Goal: Task Accomplishment & Management: Use online tool/utility

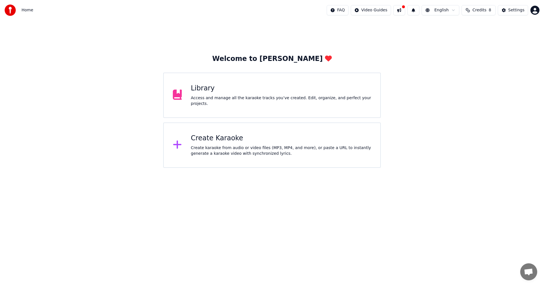
click at [253, 146] on div "Create karaoke from audio or video files (MP3, MP4, and more), or paste a URL t…" at bounding box center [281, 150] width 180 height 11
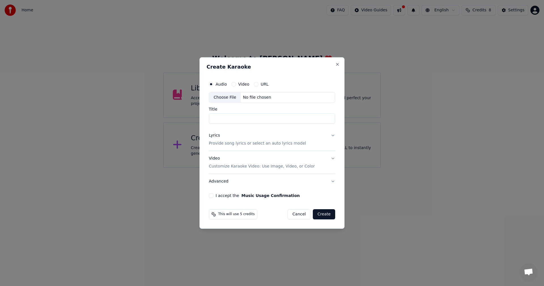
click at [220, 96] on div "Choose File" at bounding box center [225, 97] width 32 height 10
type input "**********"
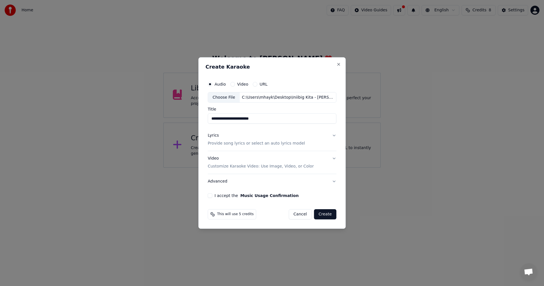
click at [244, 144] on p "Provide song lyrics or select an auto lyrics model" at bounding box center [256, 144] width 97 height 6
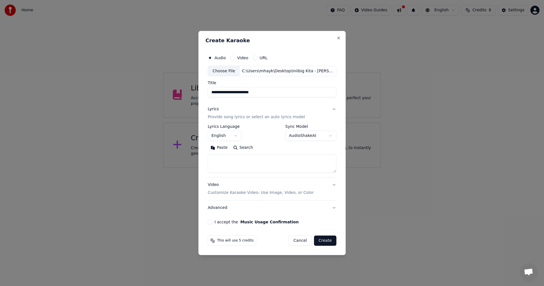
click at [253, 165] on textarea at bounding box center [272, 164] width 129 height 18
paste textarea "**********"
type textarea "**********"
click at [223, 196] on button "Video Customize Karaoke Video: Use Image, Video, or Color" at bounding box center [272, 189] width 129 height 23
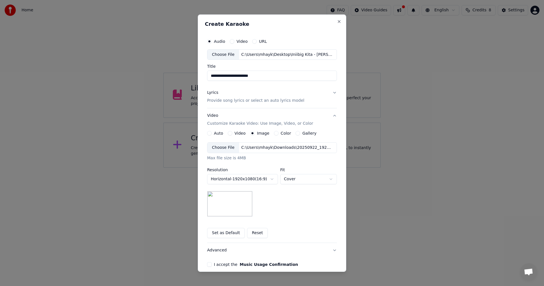
click at [214, 148] on div "Choose File" at bounding box center [223, 147] width 32 height 10
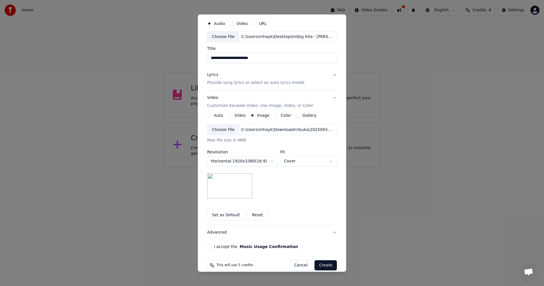
scroll to position [26, 0]
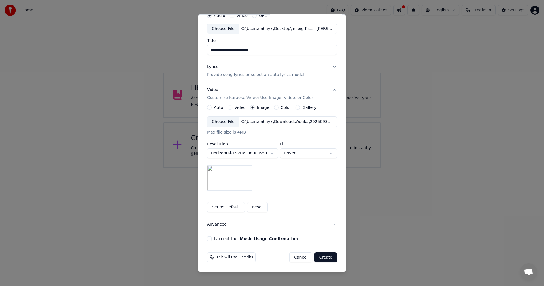
click at [217, 237] on label "I accept the Music Usage Confirmation" at bounding box center [256, 239] width 84 height 4
click at [212, 237] on button "I accept the Music Usage Confirmation" at bounding box center [209, 238] width 5 height 5
click at [328, 258] on button "Create" at bounding box center [325, 257] width 22 height 10
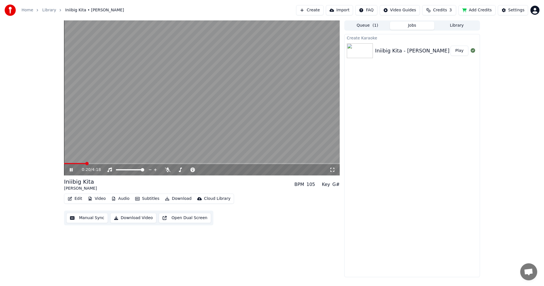
click at [91, 218] on button "Manual Sync" at bounding box center [87, 218] width 42 height 10
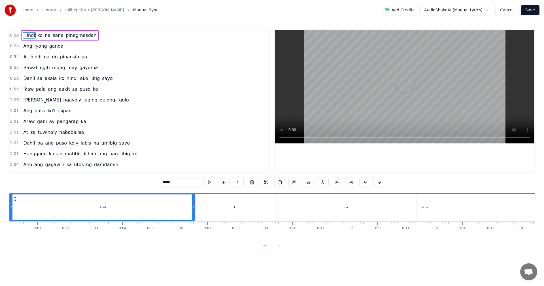
click at [457, 11] on html "Home Library Iniibig Kita • [PERSON_NAME] Manual Sync Add Credits AudioShakeAI …" at bounding box center [272, 129] width 544 height 259
click at [510, 11] on html "Home Library Iniibig Kita • [PERSON_NAME] Manual Sync Add Credits AudioShakeAI …" at bounding box center [272, 129] width 544 height 259
click at [24, 10] on link "Home" at bounding box center [28, 10] width 12 height 6
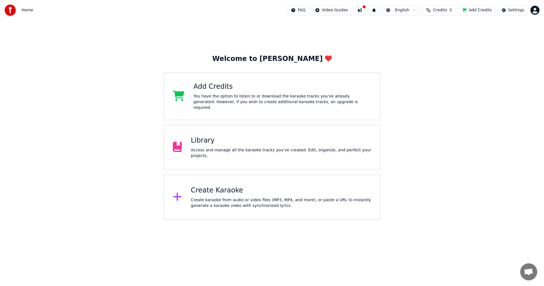
click at [235, 144] on div "Library" at bounding box center [281, 140] width 180 height 9
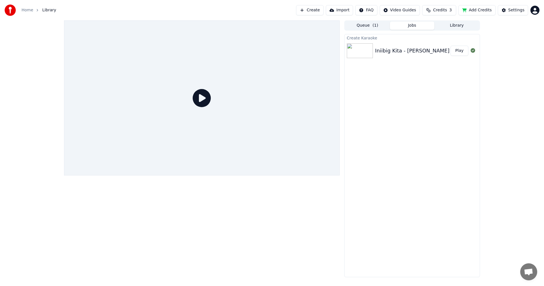
click at [383, 49] on div "Iniibig Kita - [PERSON_NAME]" at bounding box center [412, 51] width 74 height 8
click at [379, 50] on div "Iniibig Kita - [PERSON_NAME]" at bounding box center [412, 51] width 74 height 8
click at [364, 25] on button "Queue ( 1 )" at bounding box center [367, 26] width 45 height 8
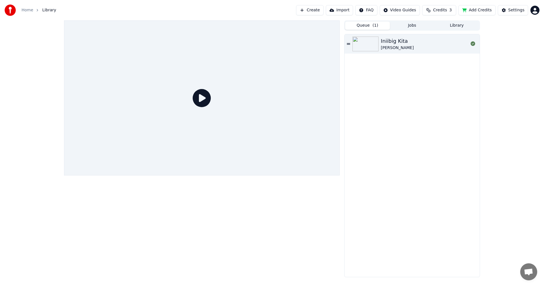
click at [407, 40] on div "Iniibig Kita [PERSON_NAME]" at bounding box center [425, 44] width 88 height 14
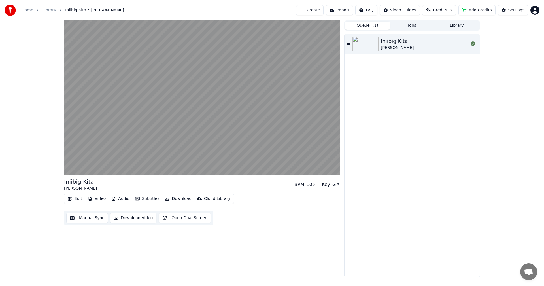
click at [73, 199] on button "Edit" at bounding box center [74, 199] width 19 height 8
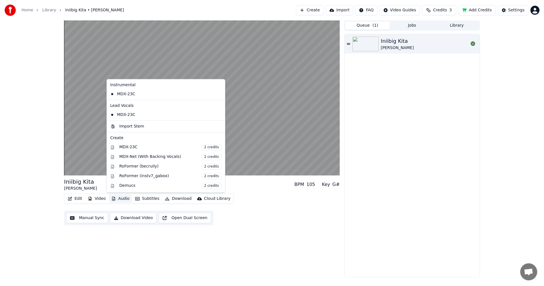
click at [218, 94] on icon at bounding box center [220, 94] width 4 height 5
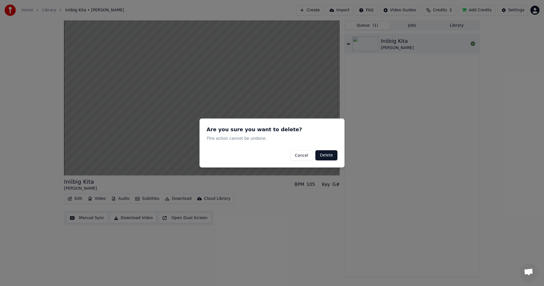
click at [326, 155] on button "Delete" at bounding box center [326, 155] width 22 height 10
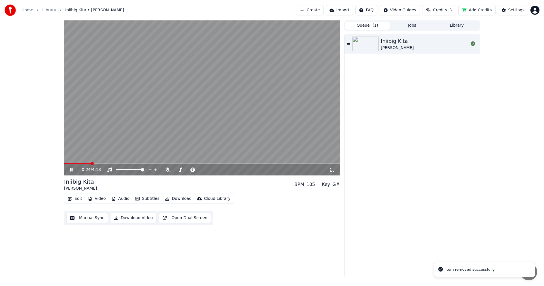
click at [120, 199] on button "Audio" at bounding box center [120, 199] width 23 height 8
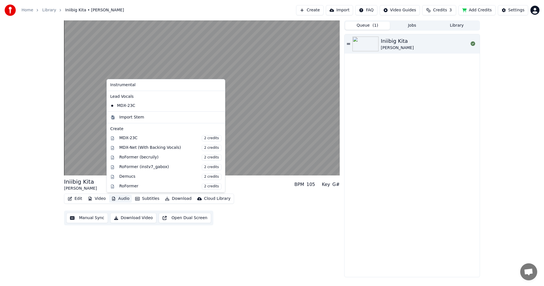
click at [128, 86] on div "Instrumental" at bounding box center [166, 84] width 116 height 9
click at [147, 85] on div "Instrumental" at bounding box center [166, 84] width 116 height 9
click at [189, 87] on div "Instrumental" at bounding box center [166, 84] width 116 height 9
click at [164, 119] on div "Import Stem" at bounding box center [170, 117] width 102 height 6
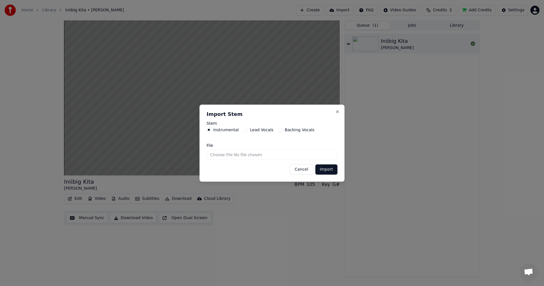
click at [220, 156] on input "File" at bounding box center [271, 155] width 131 height 10
type input "**********"
click at [328, 167] on button "Import" at bounding box center [326, 169] width 22 height 10
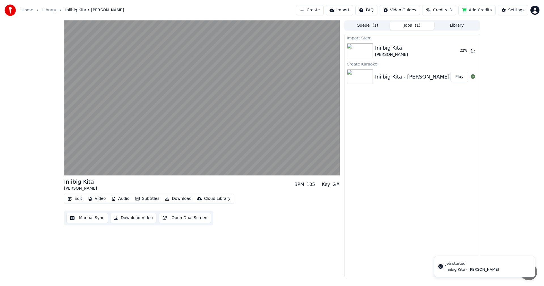
click at [119, 199] on button "Audio" at bounding box center [120, 199] width 23 height 8
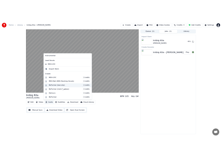
scroll to position [48, 0]
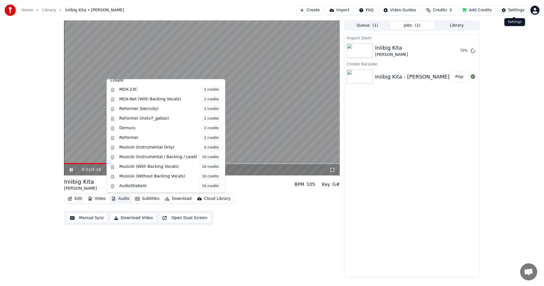
click at [534, 11] on html "Home Library Iniibig Kita • [PERSON_NAME] Create Import FAQ Video Guides Credit…" at bounding box center [272, 143] width 544 height 286
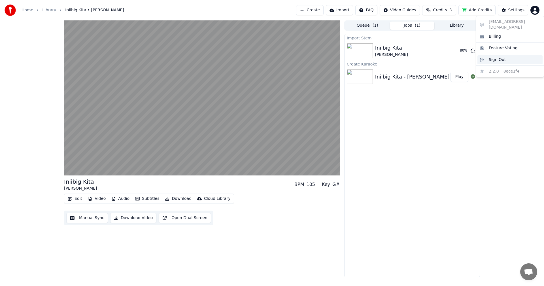
click at [502, 57] on span "Sign Out" at bounding box center [497, 60] width 17 height 6
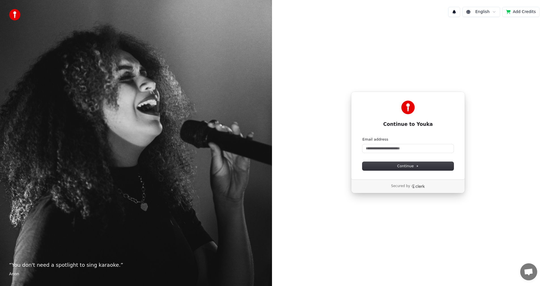
click at [286, 213] on div "Continue to Youka Continue with Google or Email address Continue Secured by" at bounding box center [408, 143] width 272 height 242
click at [380, 147] on input "Email address" at bounding box center [407, 148] width 91 height 8
click at [387, 167] on button "Continue" at bounding box center [407, 166] width 91 height 8
click at [383, 149] on input "Email address" at bounding box center [407, 148] width 91 height 8
paste input "**********"
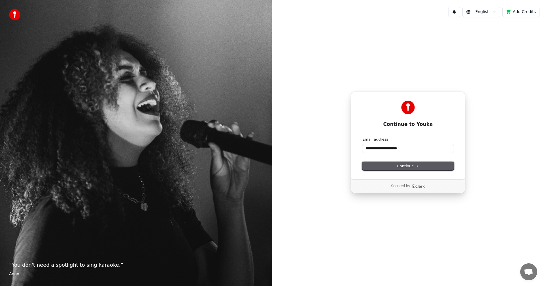
click at [389, 166] on button "Continue" at bounding box center [407, 166] width 91 height 8
type input "**********"
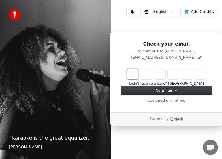
click at [159, 100] on link "Use another method" at bounding box center [167, 100] width 38 height 5
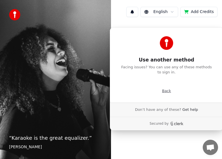
click at [165, 91] on p "Back" at bounding box center [166, 90] width 9 height 5
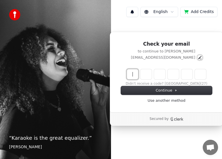
click at [198, 58] on icon "Edit" at bounding box center [200, 57] width 5 height 5
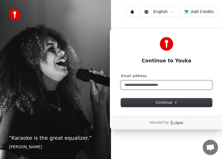
click at [135, 84] on input "Email address" at bounding box center [166, 85] width 91 height 8
paste input "**********"
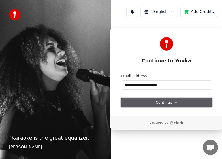
click at [163, 103] on span "Continue" at bounding box center [167, 102] width 22 height 5
type input "**********"
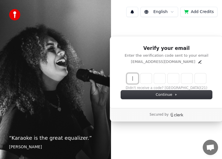
click at [133, 78] on input "Enter verification code" at bounding box center [172, 78] width 91 height 10
paste input "******"
type input "******"
